Goal: Information Seeking & Learning: Learn about a topic

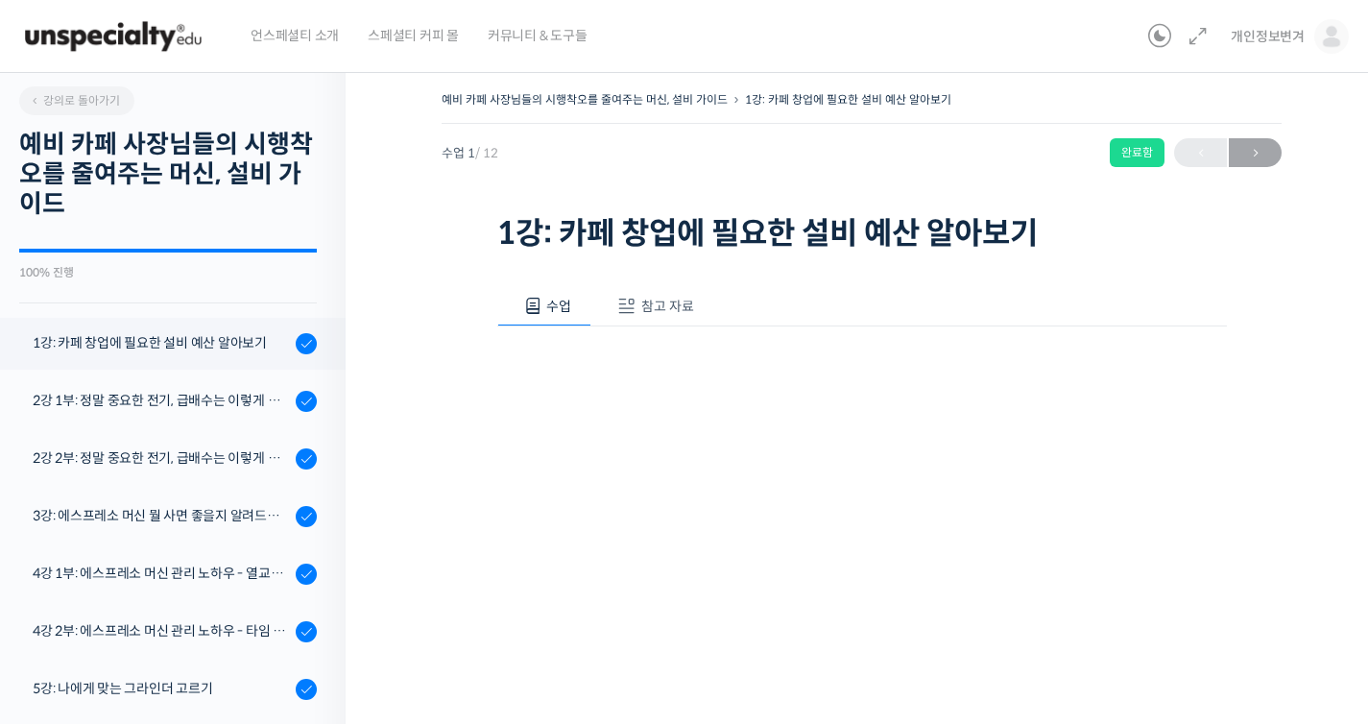
scroll to position [244, 0]
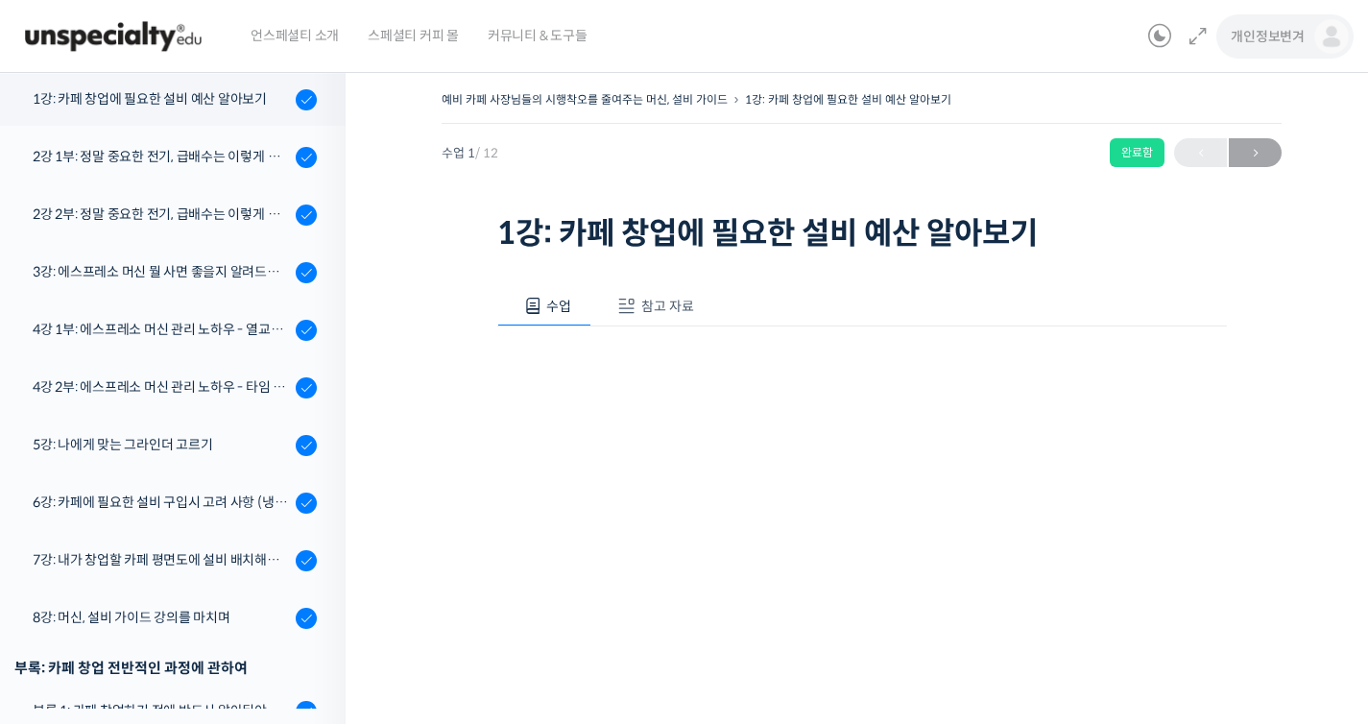
click at [1281, 44] on span "개인정보변겨" at bounding box center [1268, 36] width 74 height 17
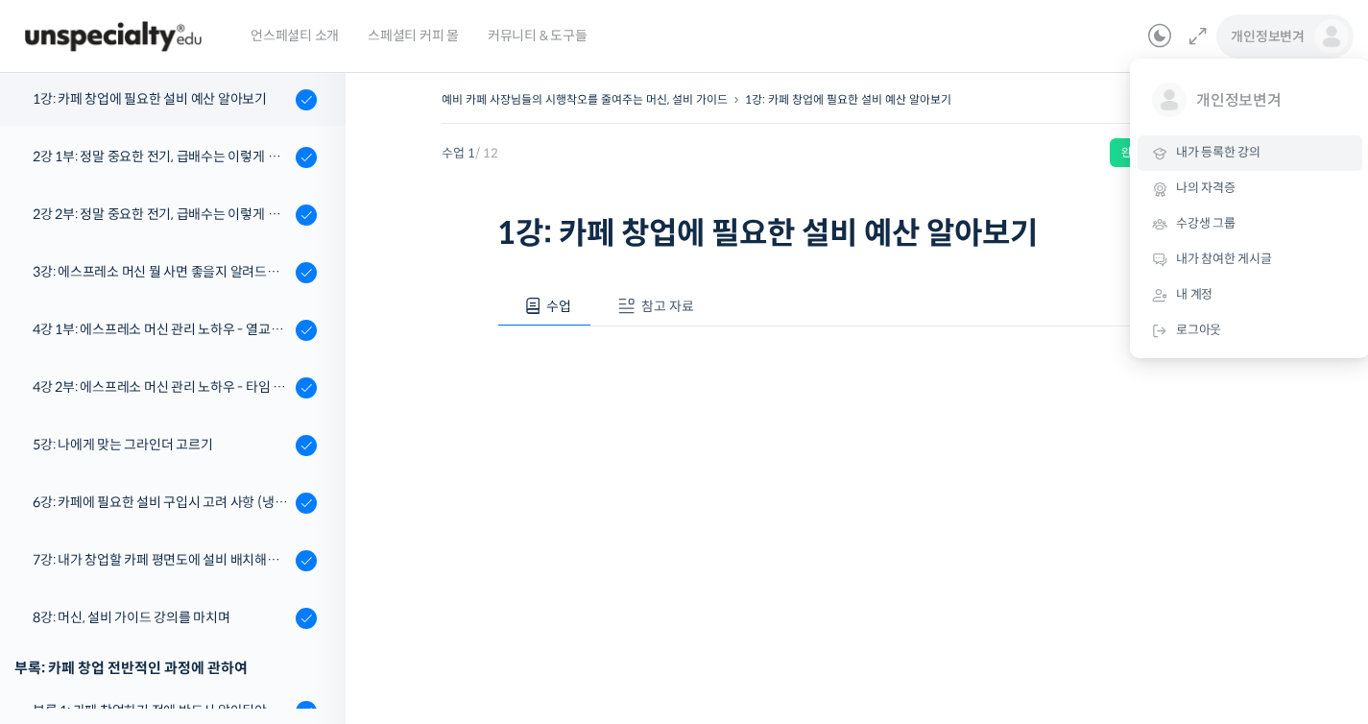
click at [1260, 142] on link "내가 등록한 강의" at bounding box center [1250, 153] width 225 height 36
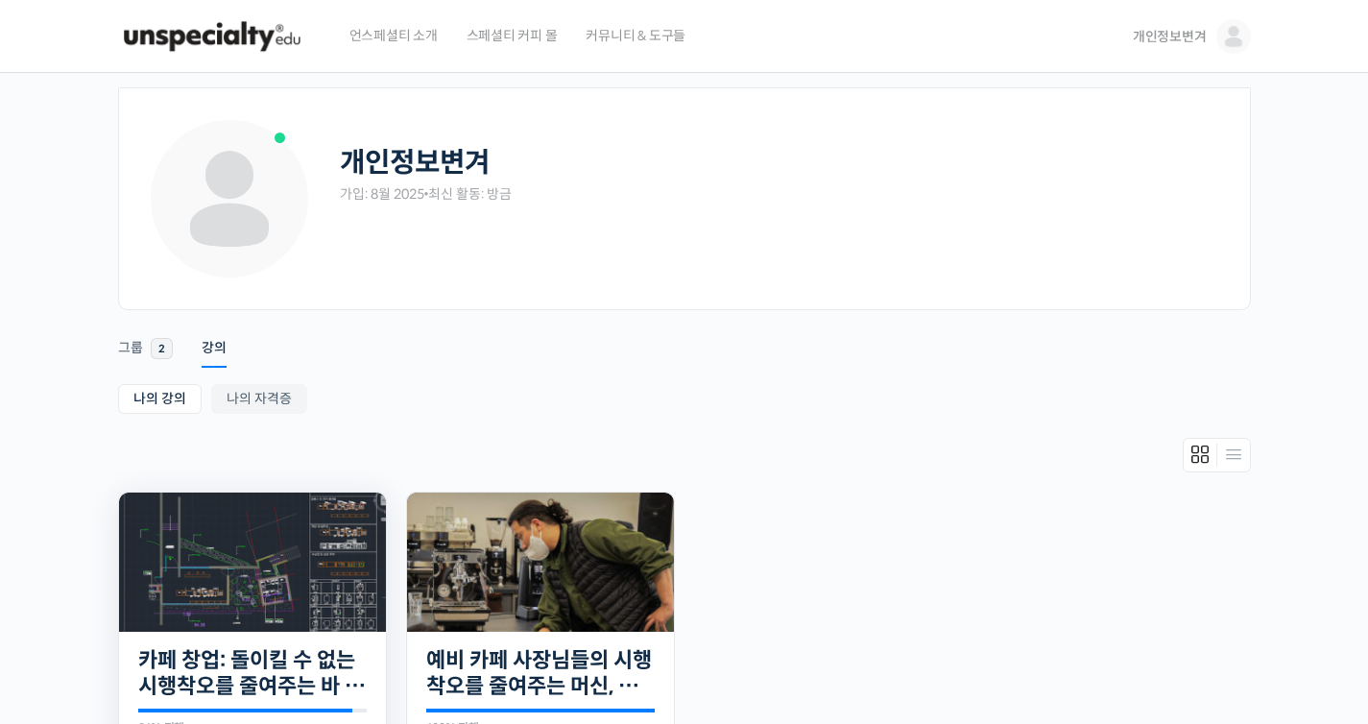
click at [328, 549] on img at bounding box center [252, 562] width 267 height 139
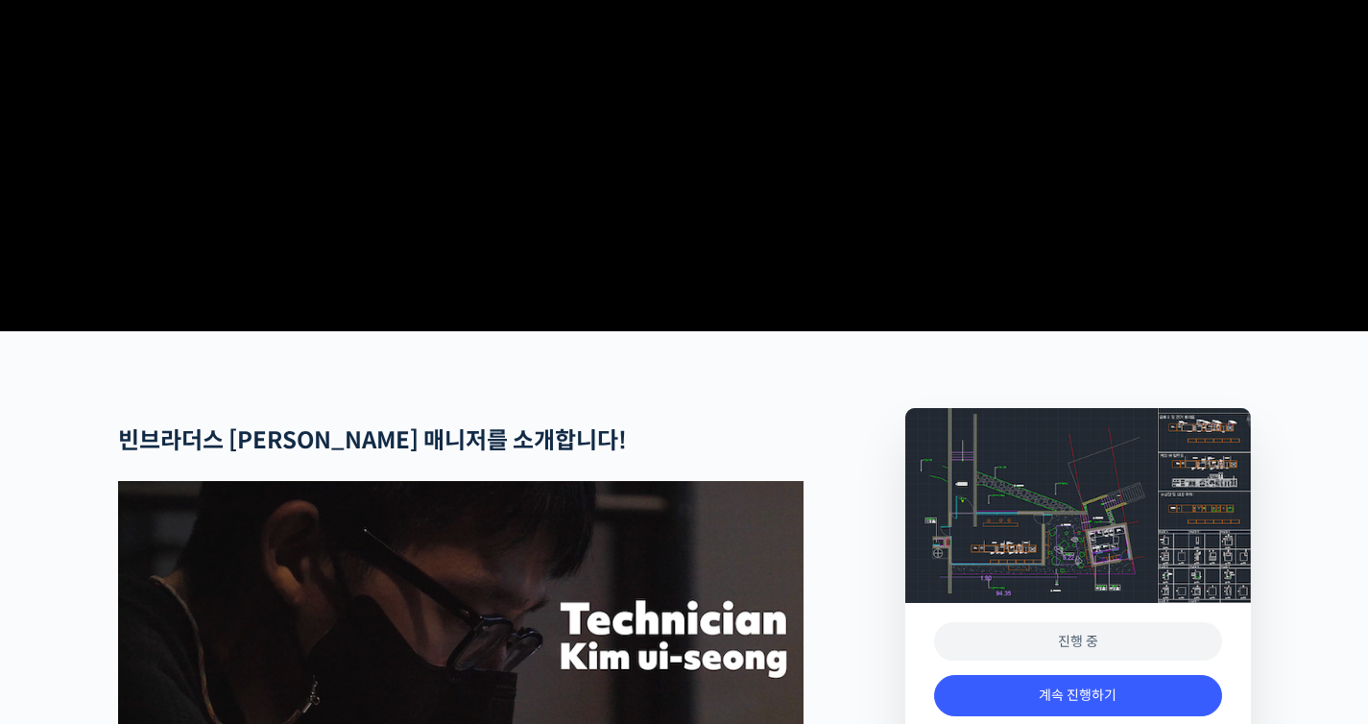
scroll to position [698, 0]
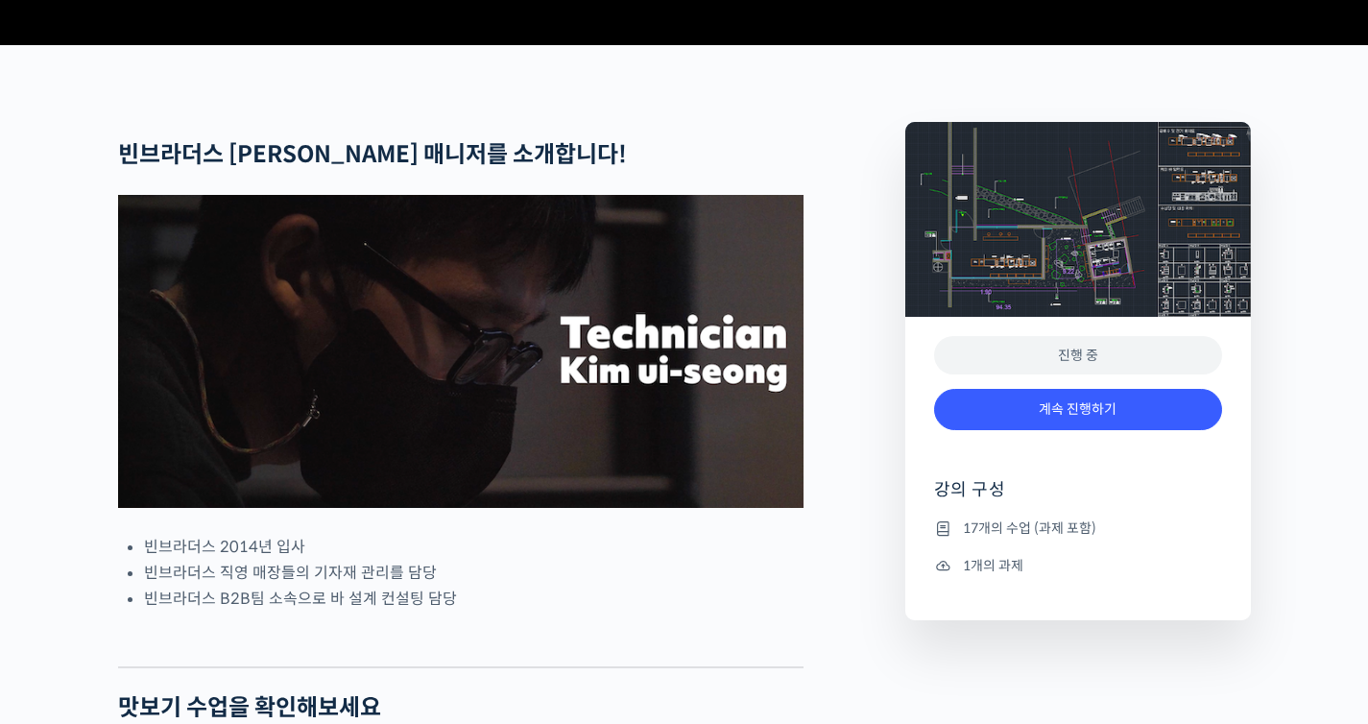
click at [1008, 452] on div "계속 진행하기" at bounding box center [1078, 419] width 288 height 80
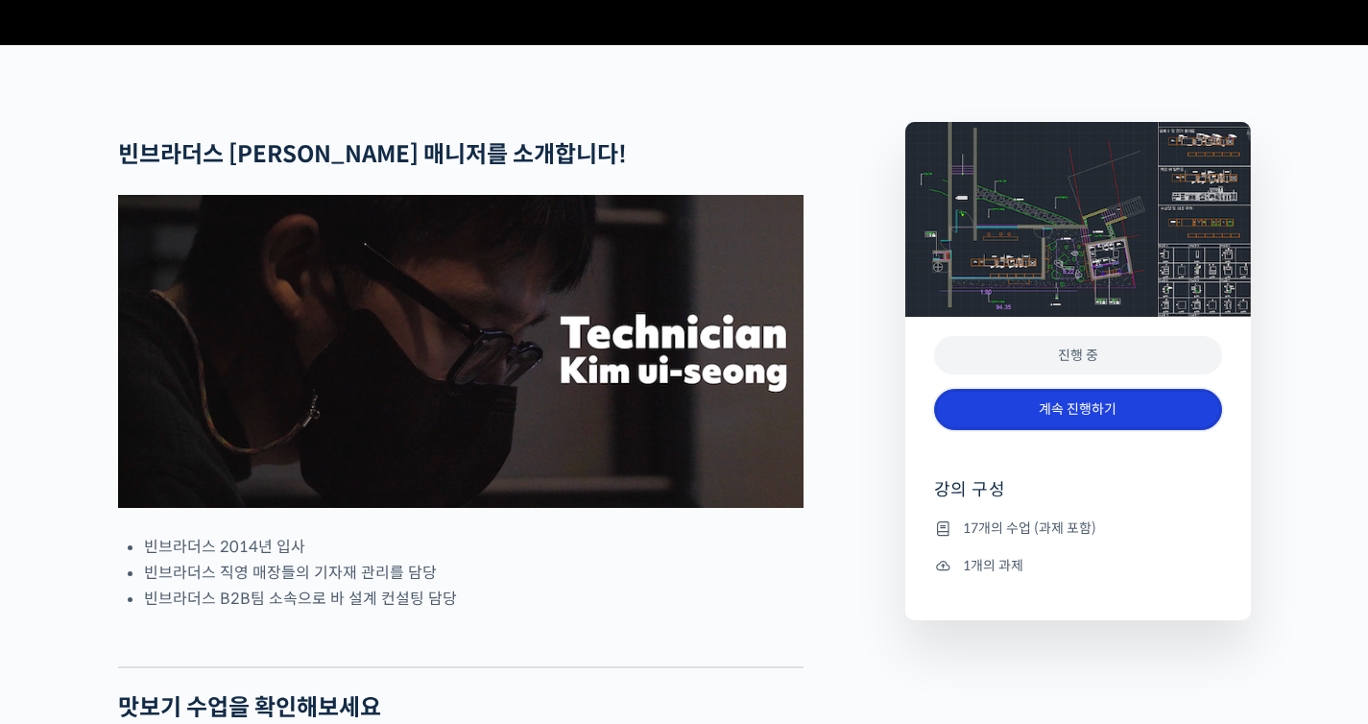
click at [1026, 430] on link "계속 진행하기" at bounding box center [1078, 409] width 288 height 41
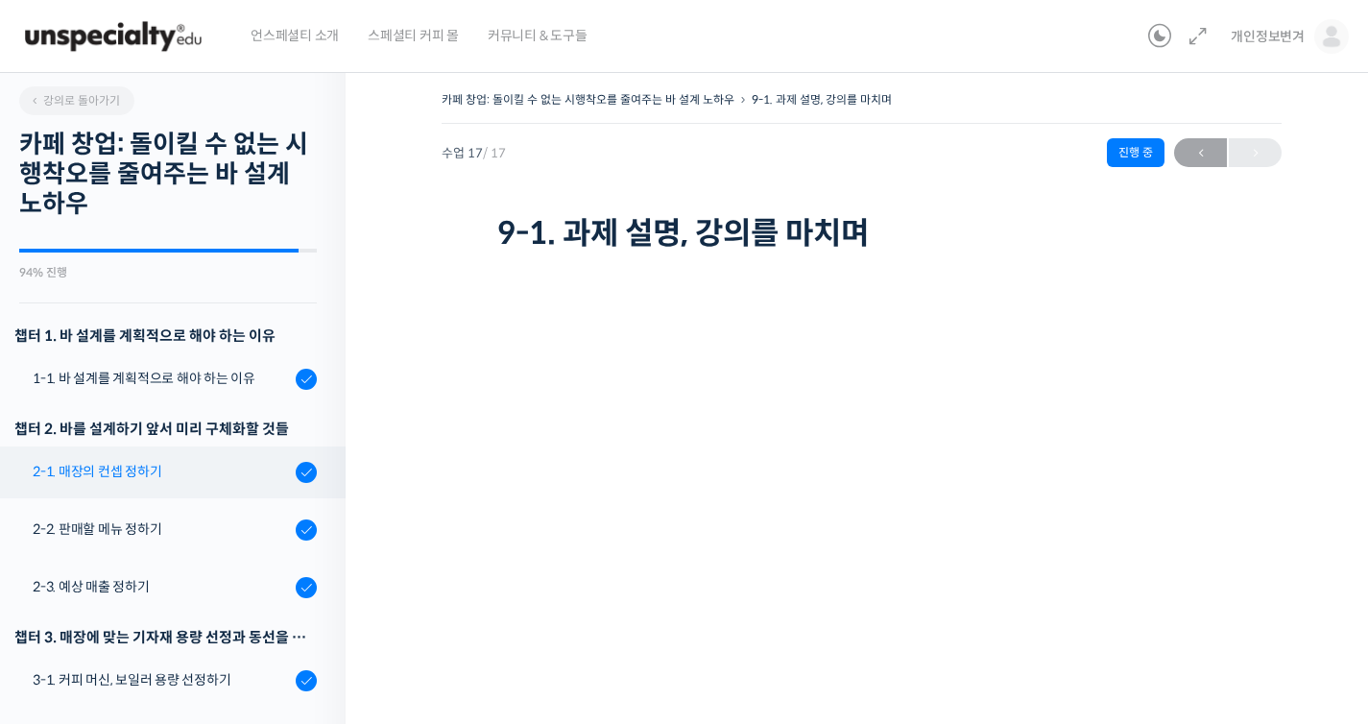
click at [215, 469] on div "2-1. 매장의 컨셉 정하기" at bounding box center [161, 471] width 257 height 21
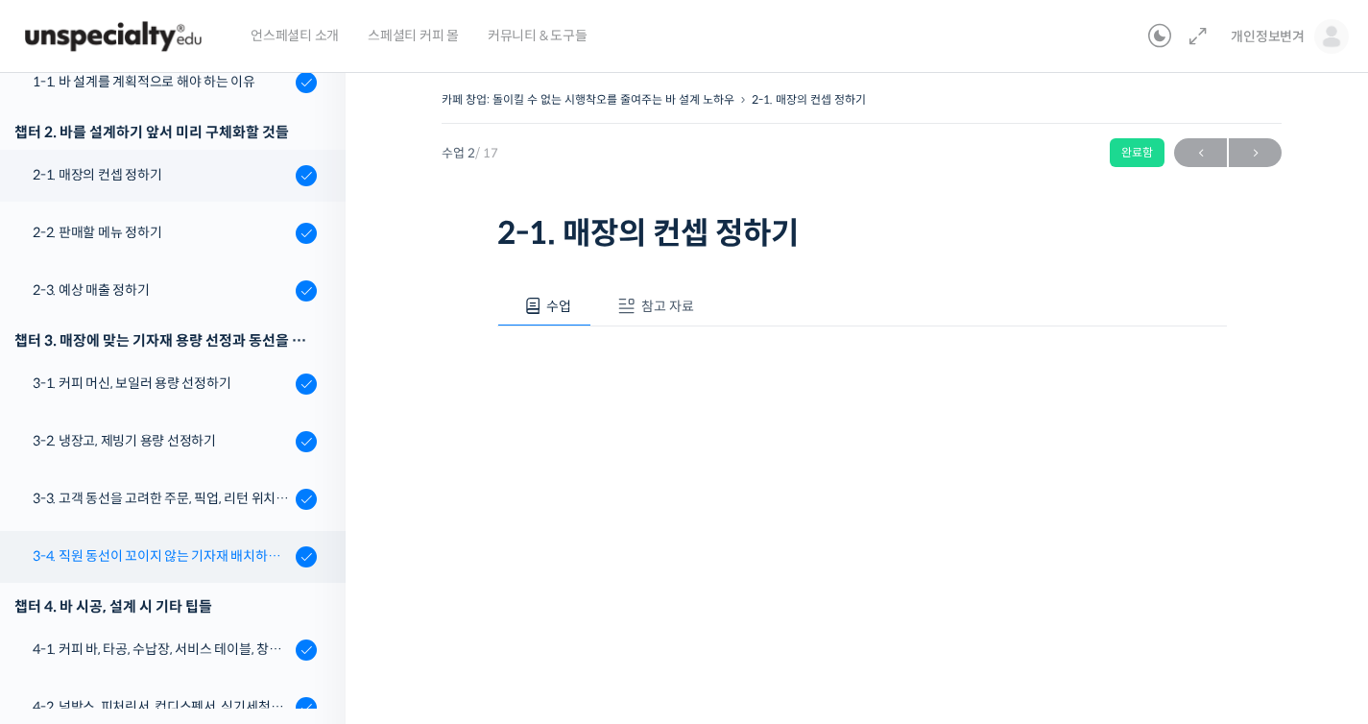
scroll to position [337, 0]
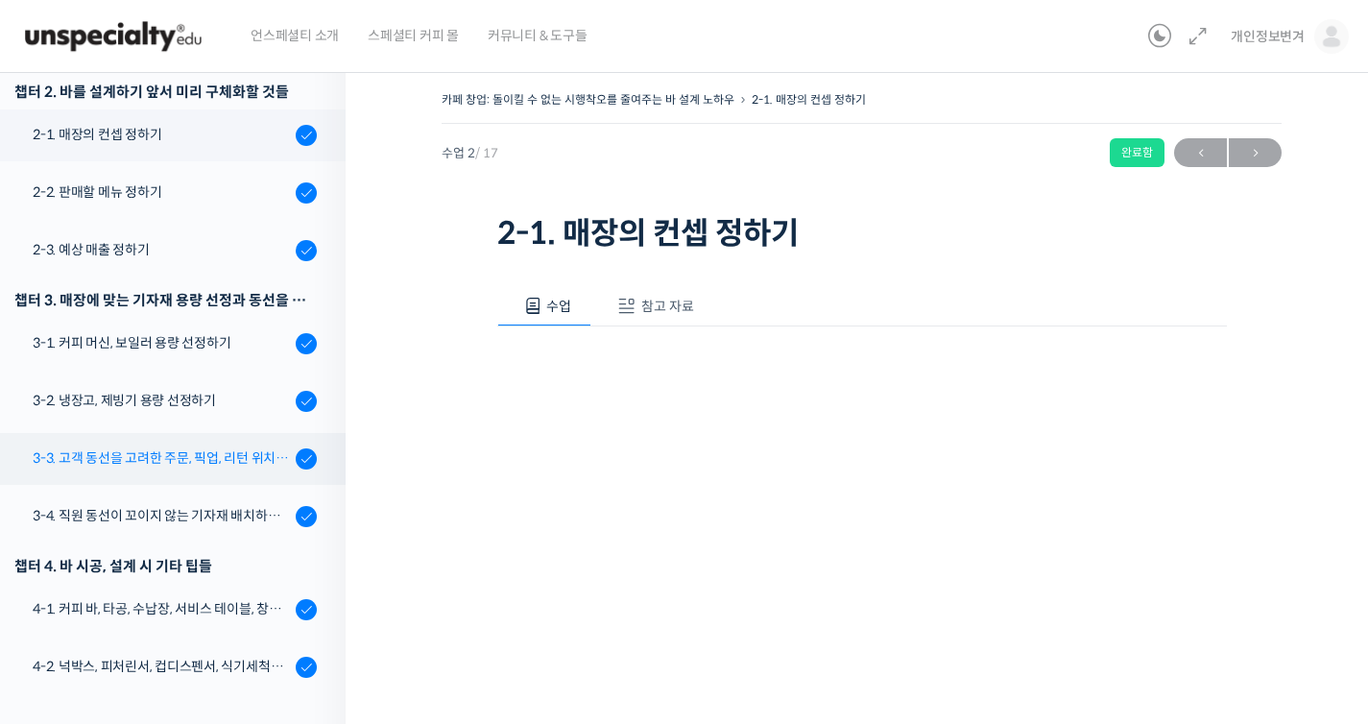
click at [227, 457] on div "3-3. 고객 동선을 고려한 주문, 픽업, 리턴 위치 정하기" at bounding box center [161, 457] width 257 height 21
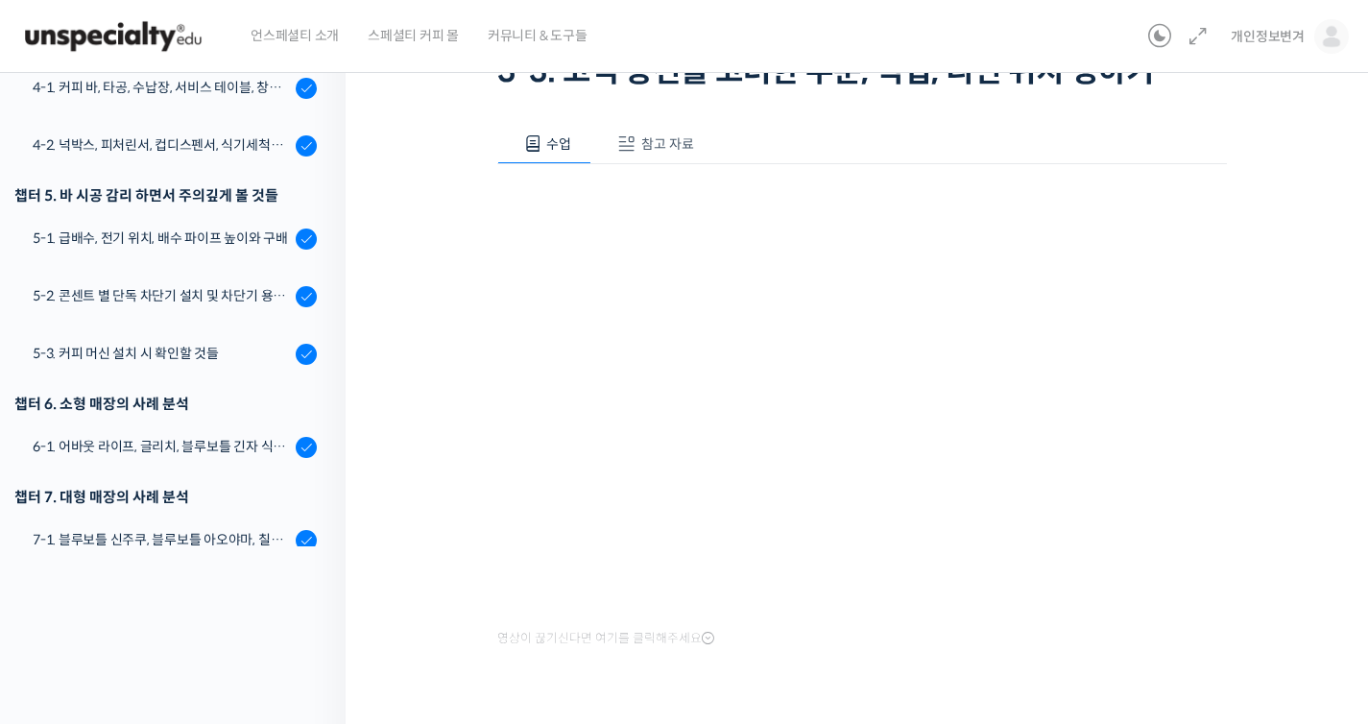
scroll to position [76, 0]
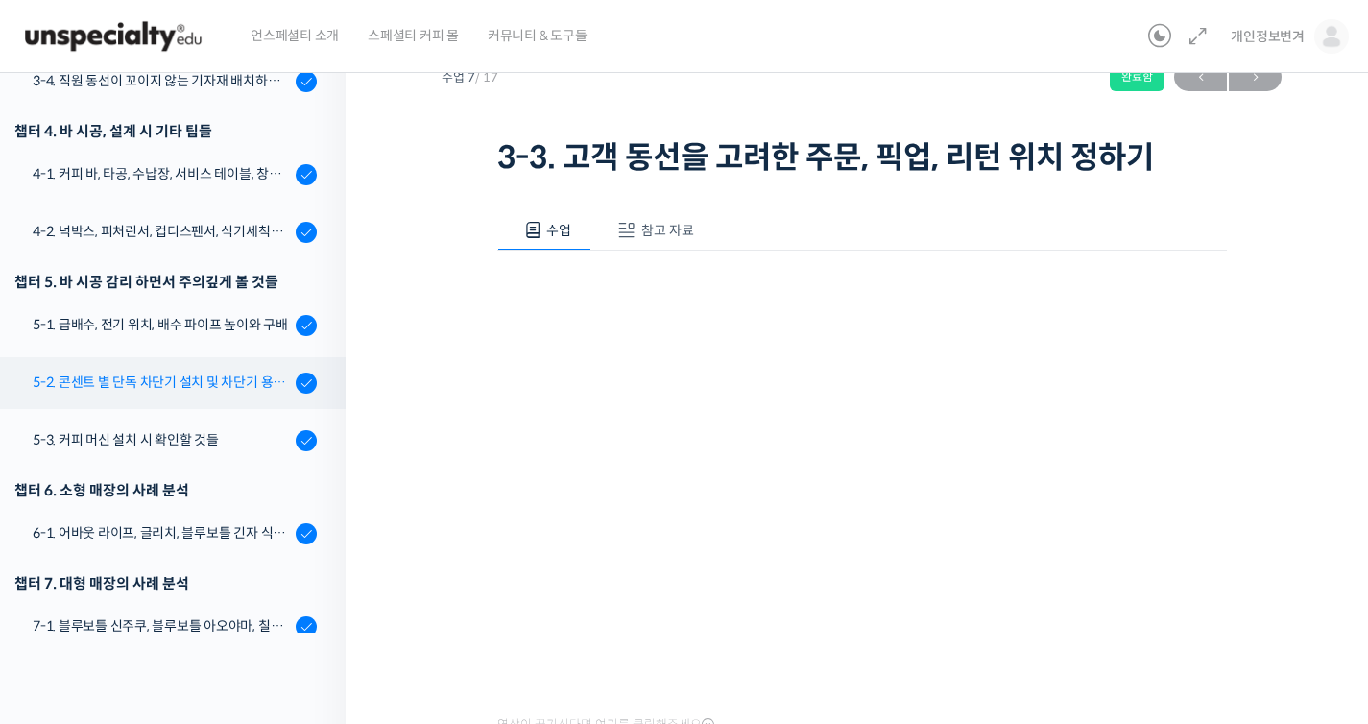
click at [207, 391] on div "5-2. 콘센트 별 단독 차단기 설치 및 차단기 용량 확인" at bounding box center [161, 382] width 257 height 21
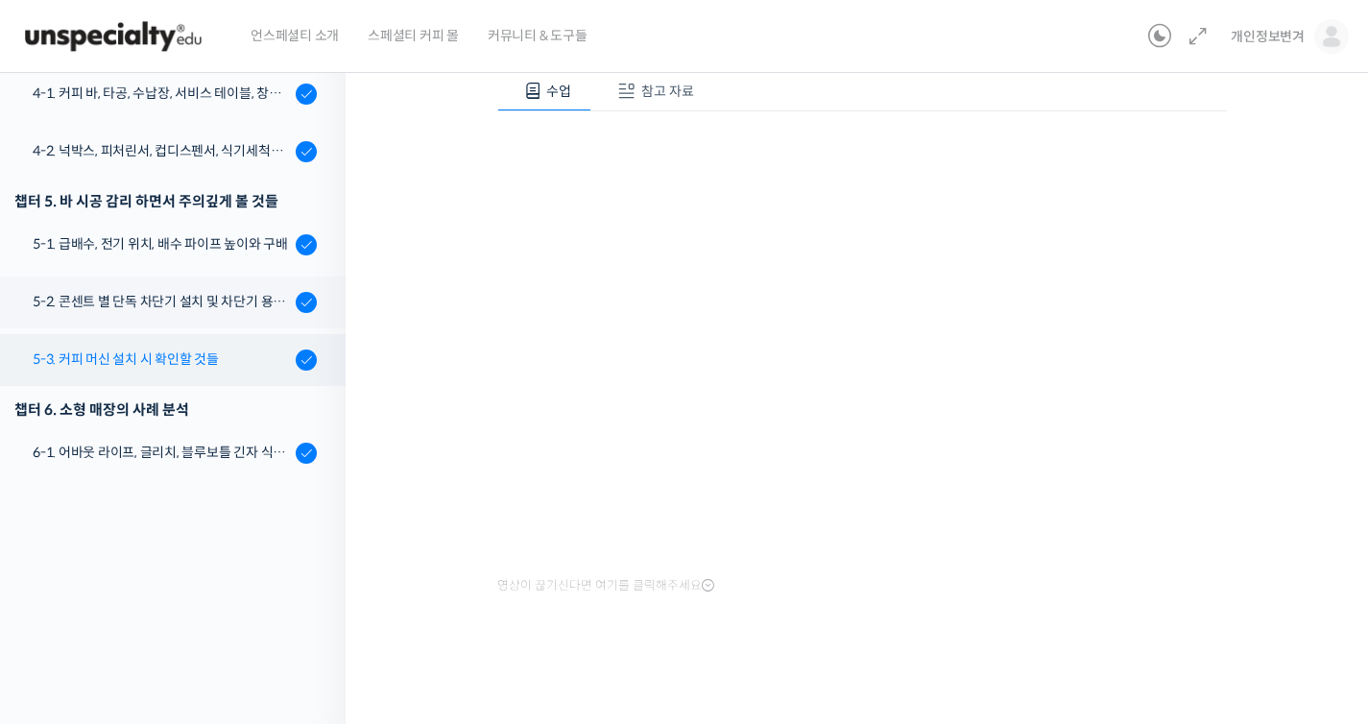
scroll to position [416, 0]
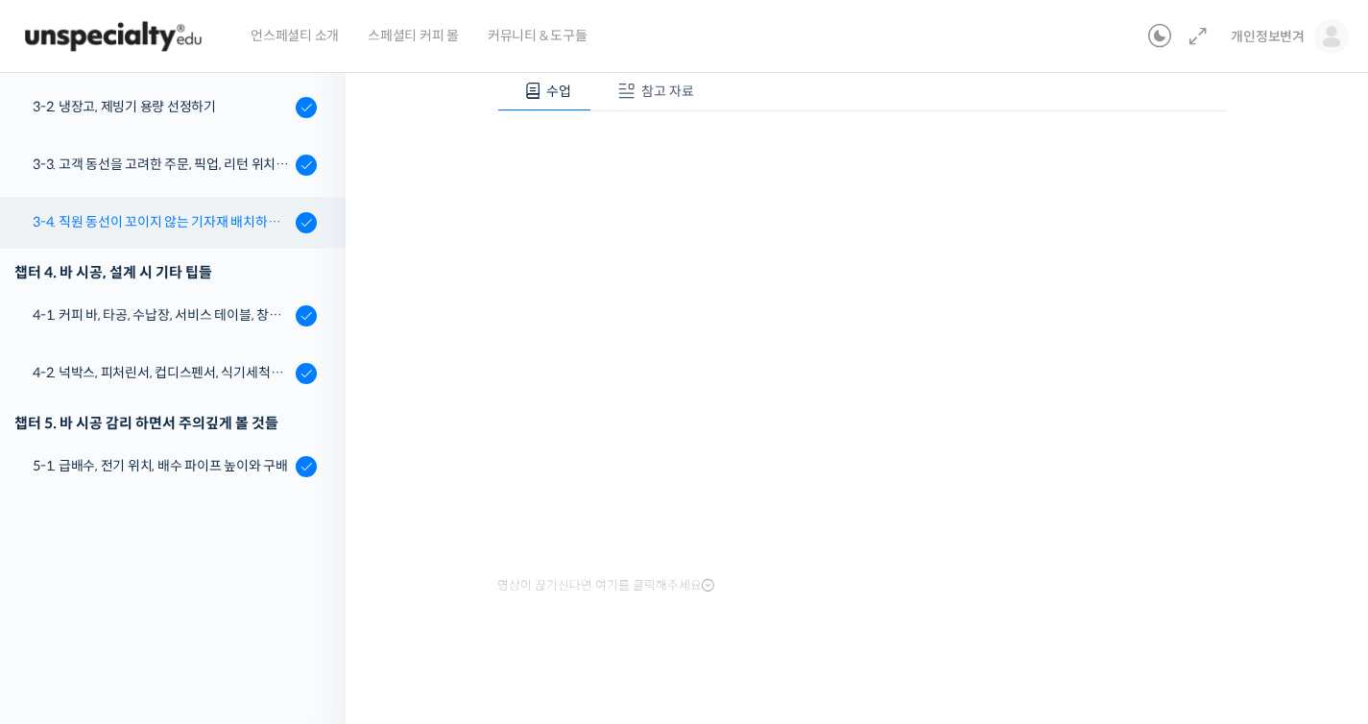
click at [222, 222] on div "3-4. 직원 동선이 꼬이지 않는 기자재 배치하는 방법" at bounding box center [161, 221] width 257 height 21
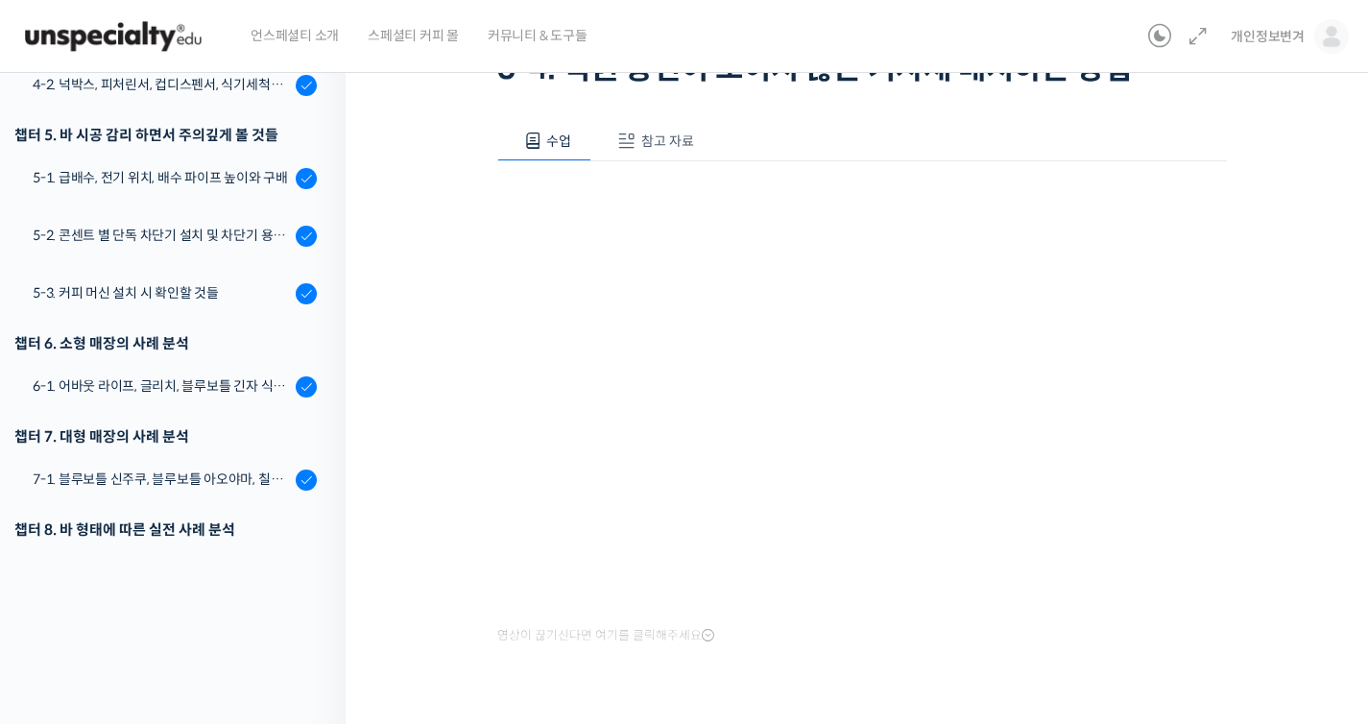
scroll to position [166, 0]
